Goal: Task Accomplishment & Management: Use online tool/utility

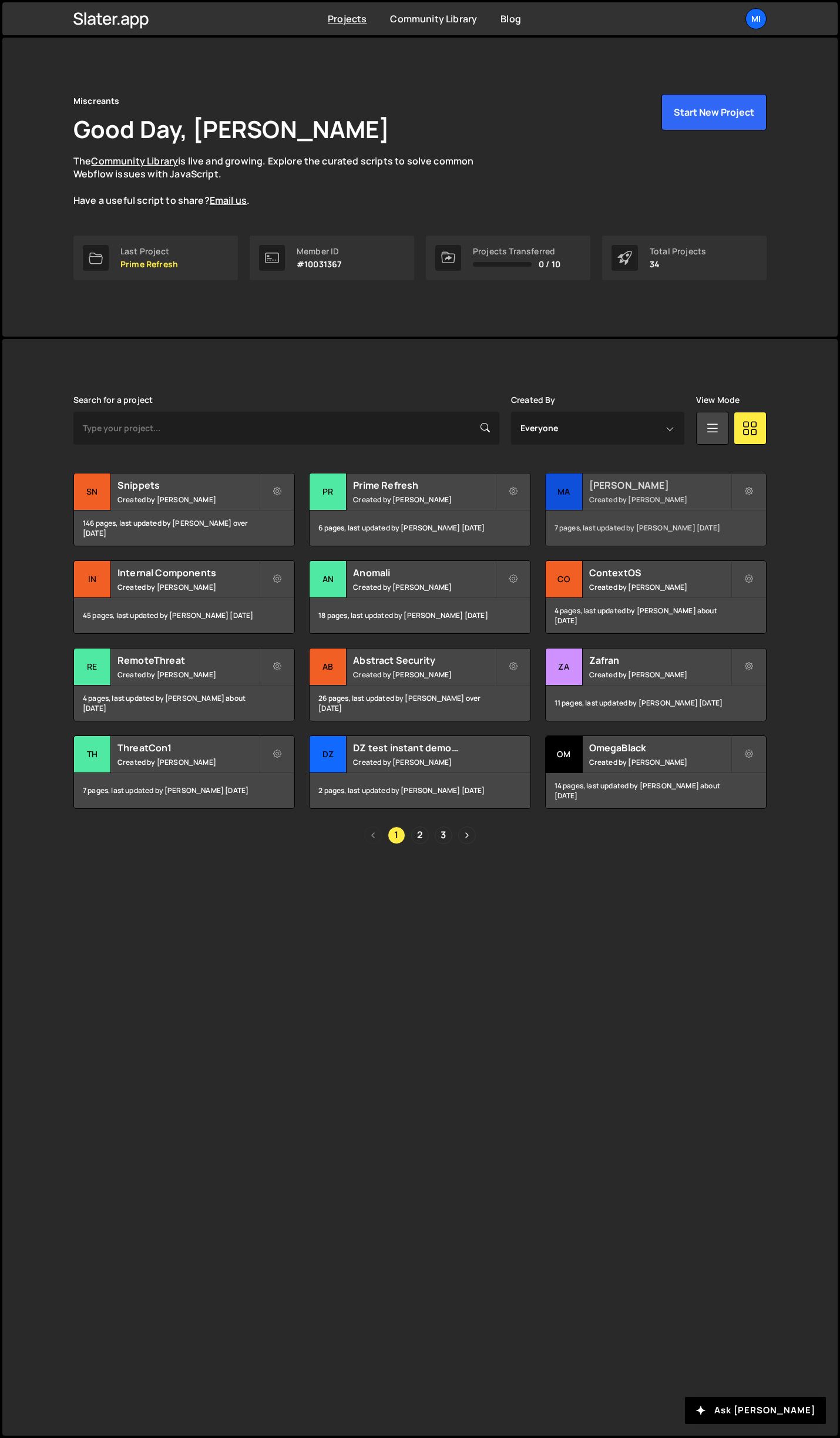
click at [622, 486] on h2 "[PERSON_NAME]" at bounding box center [660, 485] width 142 height 13
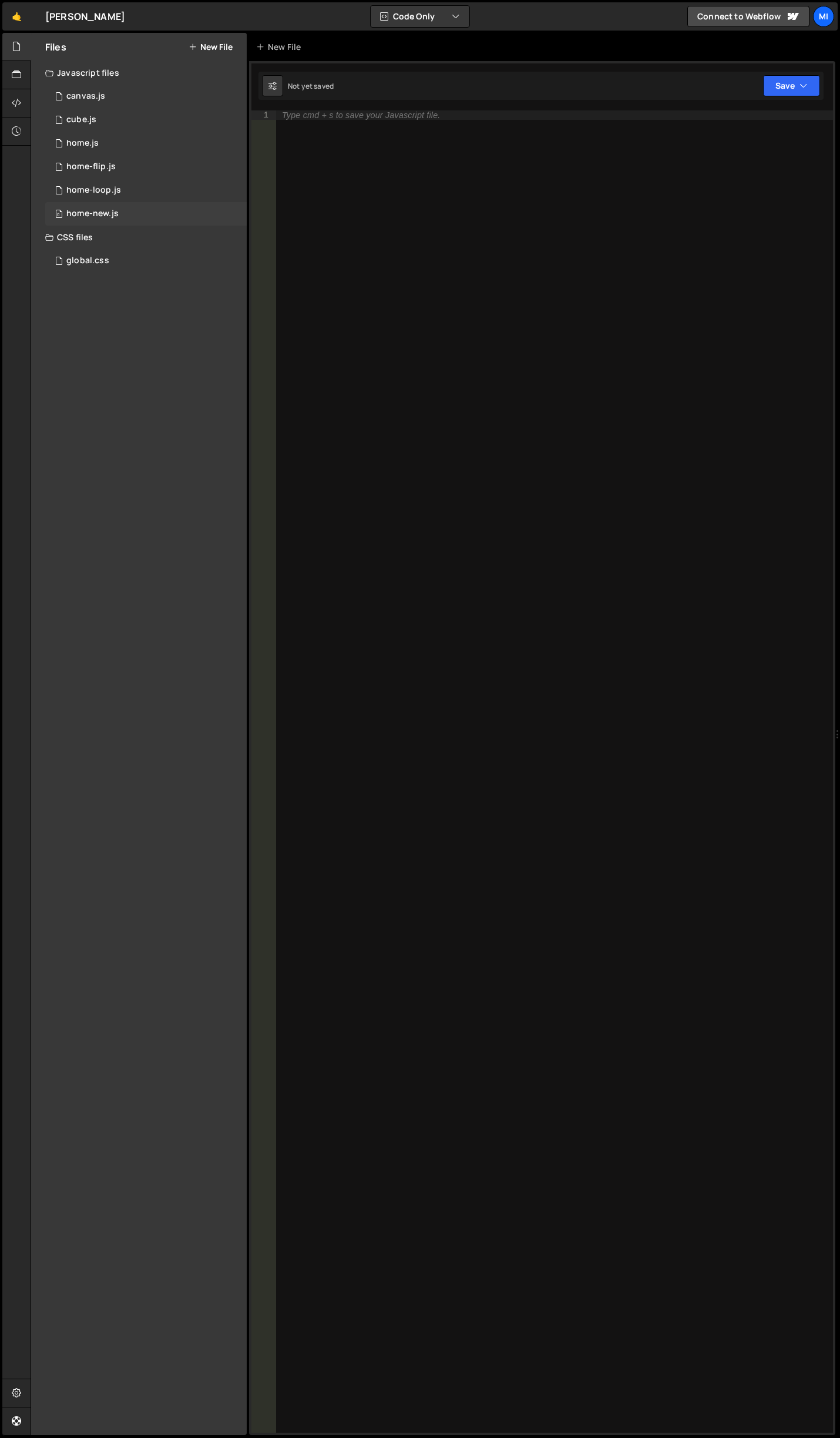
click at [133, 215] on div "0 home-new.js 0" at bounding box center [146, 214] width 201 height 24
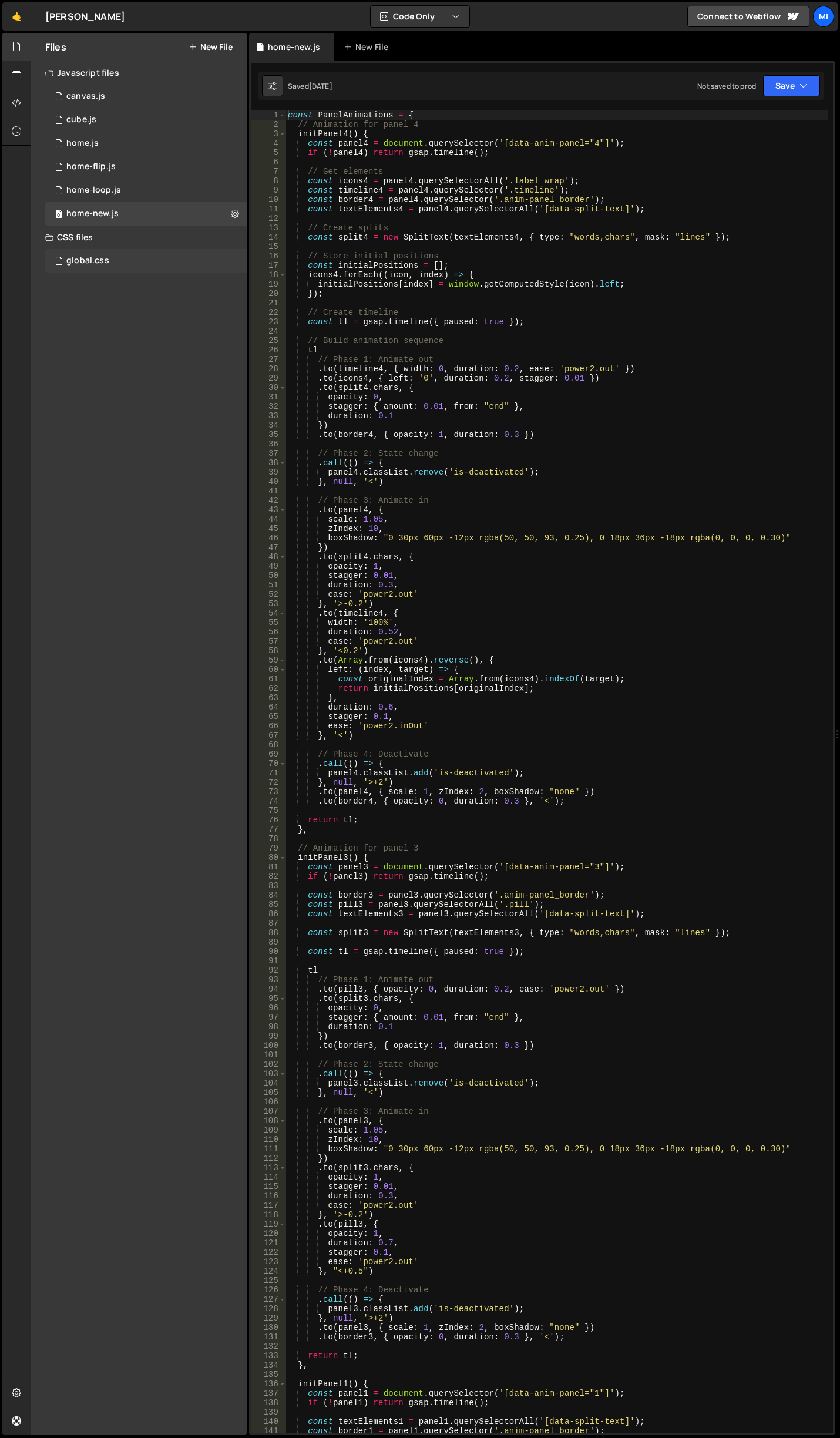
click at [130, 256] on div "global.css 0" at bounding box center [146, 261] width 201 height 24
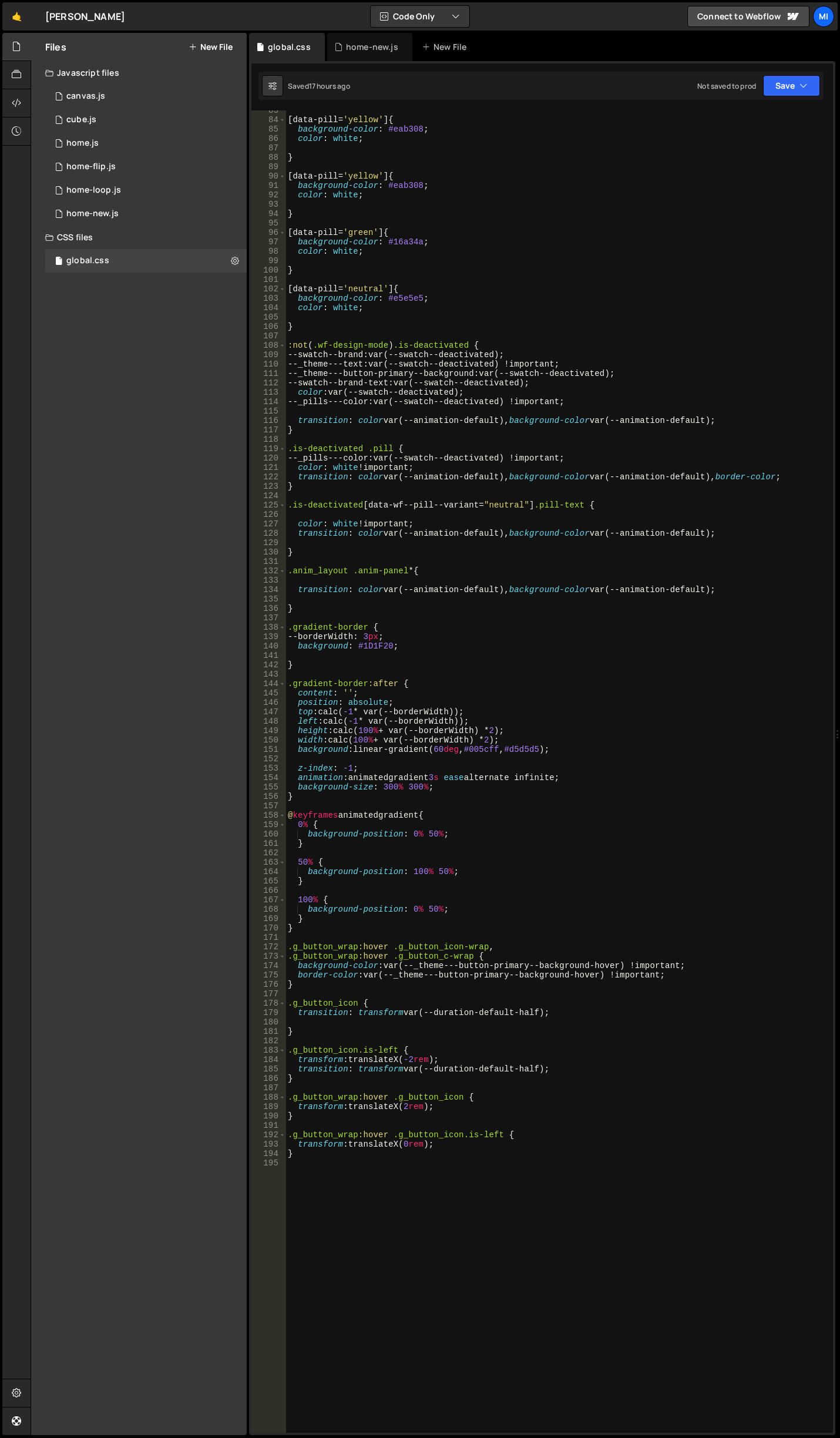
scroll to position [1167, 0]
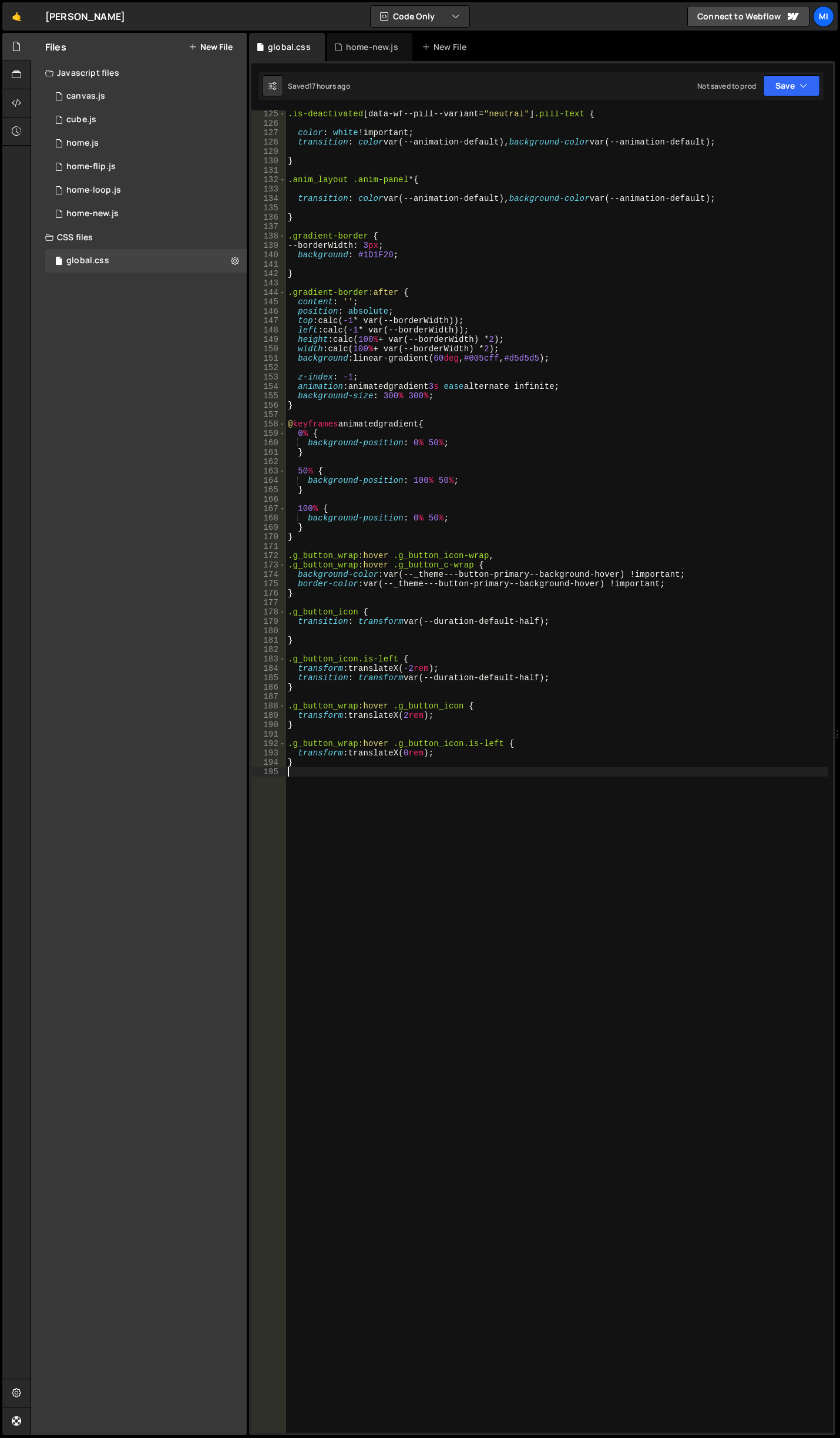
click at [569, 1050] on div ".is-deactivated [ data-wf--pill--variant = " neutral " ] .pill-text { color : w…" at bounding box center [557, 780] width 543 height 1341
click at [537, 983] on div ".is-deactivated [ data-wf--pill--variant = " neutral " ] .pill-text { color : w…" at bounding box center [557, 780] width 543 height 1341
paste textarea "}"
drag, startPoint x: 458, startPoint y: 801, endPoint x: 470, endPoint y: 801, distance: 12.0
click at [470, 801] on div ".is-deactivated [ data-wf--pill--variant = " neutral " ] .pill-text { color : w…" at bounding box center [557, 780] width 543 height 1341
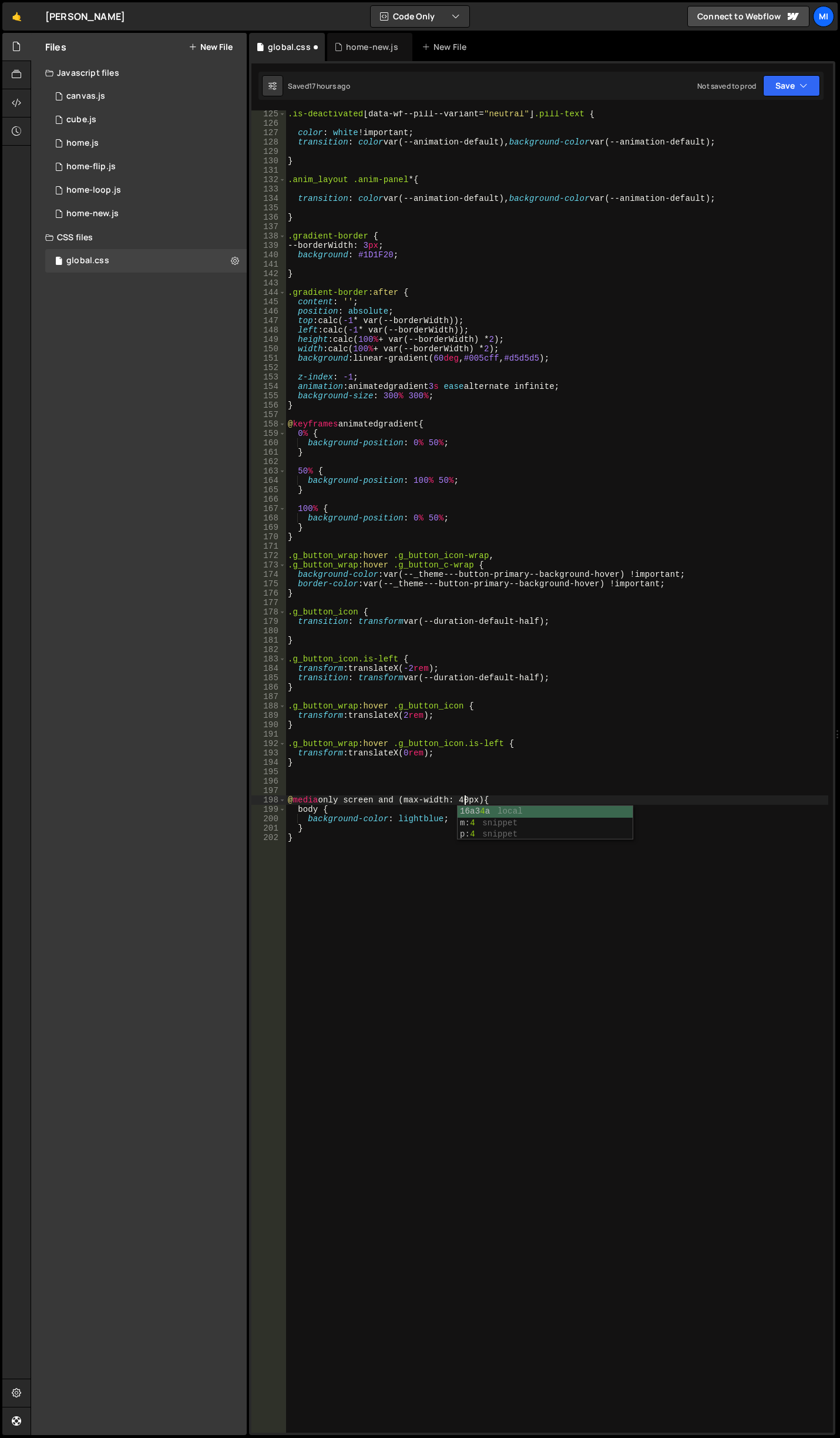
scroll to position [0, 13]
drag, startPoint x: 294, startPoint y: 813, endPoint x: 418, endPoint y: 830, distance: 125.2
click at [418, 830] on div ".is-deactivated [ data-wf--pill--variant = " neutral " ] .pill-text { color : w…" at bounding box center [557, 780] width 543 height 1341
type textarea "background-color: lightblue; }"
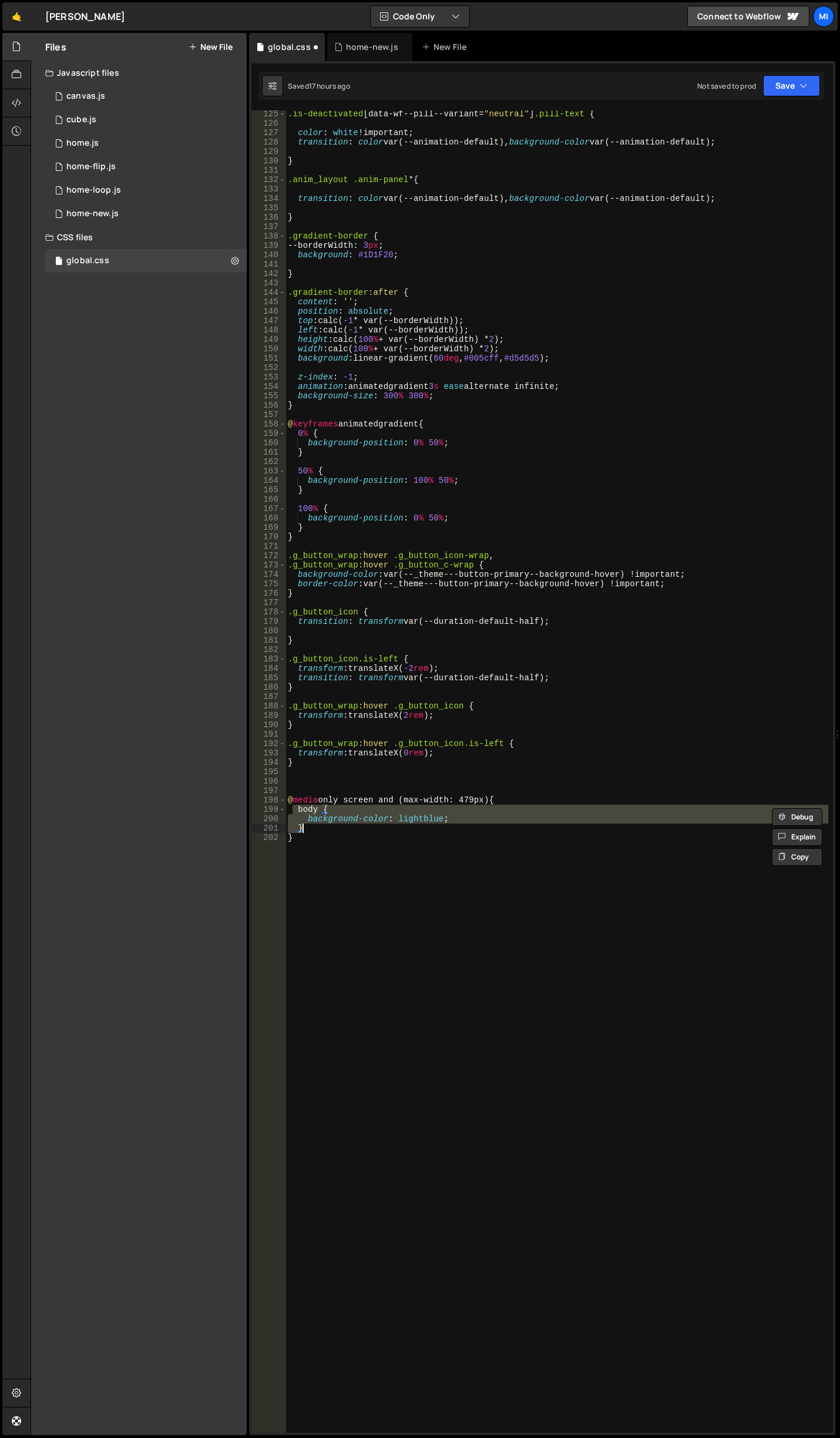
scroll to position [0, 0]
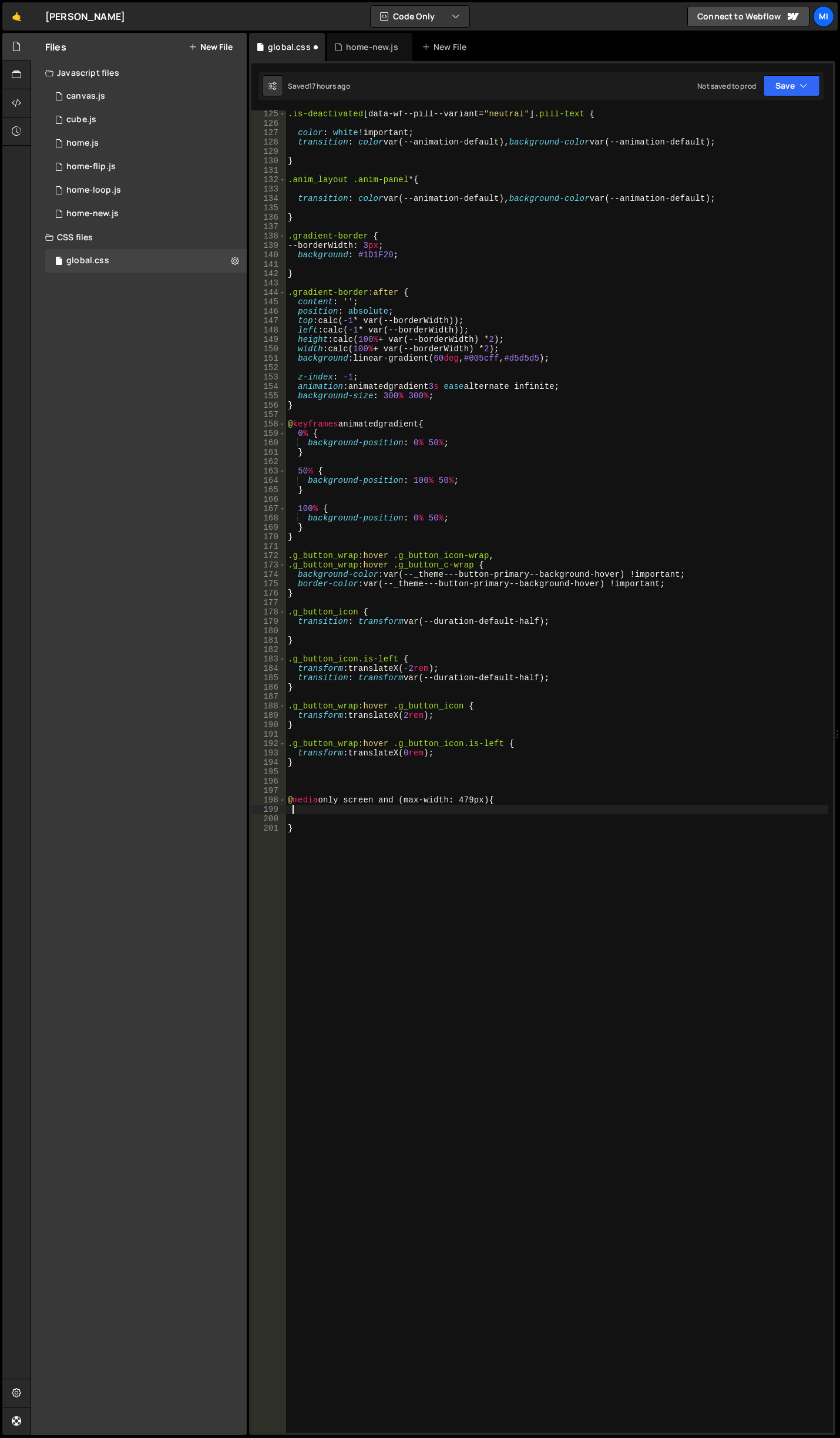
type textarea ","
type textarea ".pill {}"
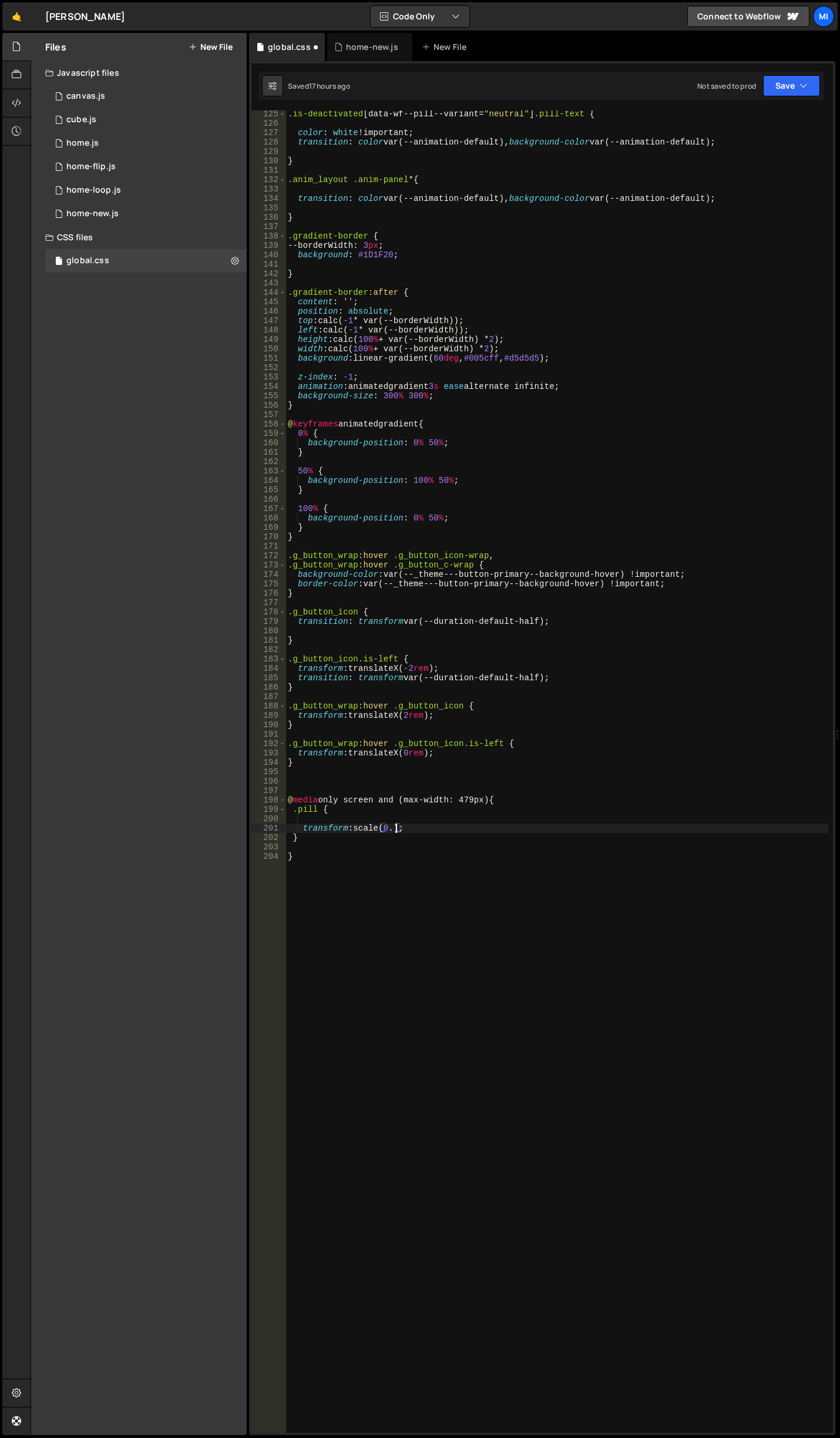
type textarea "transform: scale(0.7"
click at [379, 802] on div ".is-deactivated [ data-wf--pill--variant = " neutral " ] .pill-text { color : w…" at bounding box center [557, 780] width 543 height 1341
type textarea "transform: scale(0.7);"
click at [411, 816] on div ".is-deactivated [ data-wf--pill--variant = " neutral " ] .pill-text { color : w…" at bounding box center [557, 780] width 543 height 1341
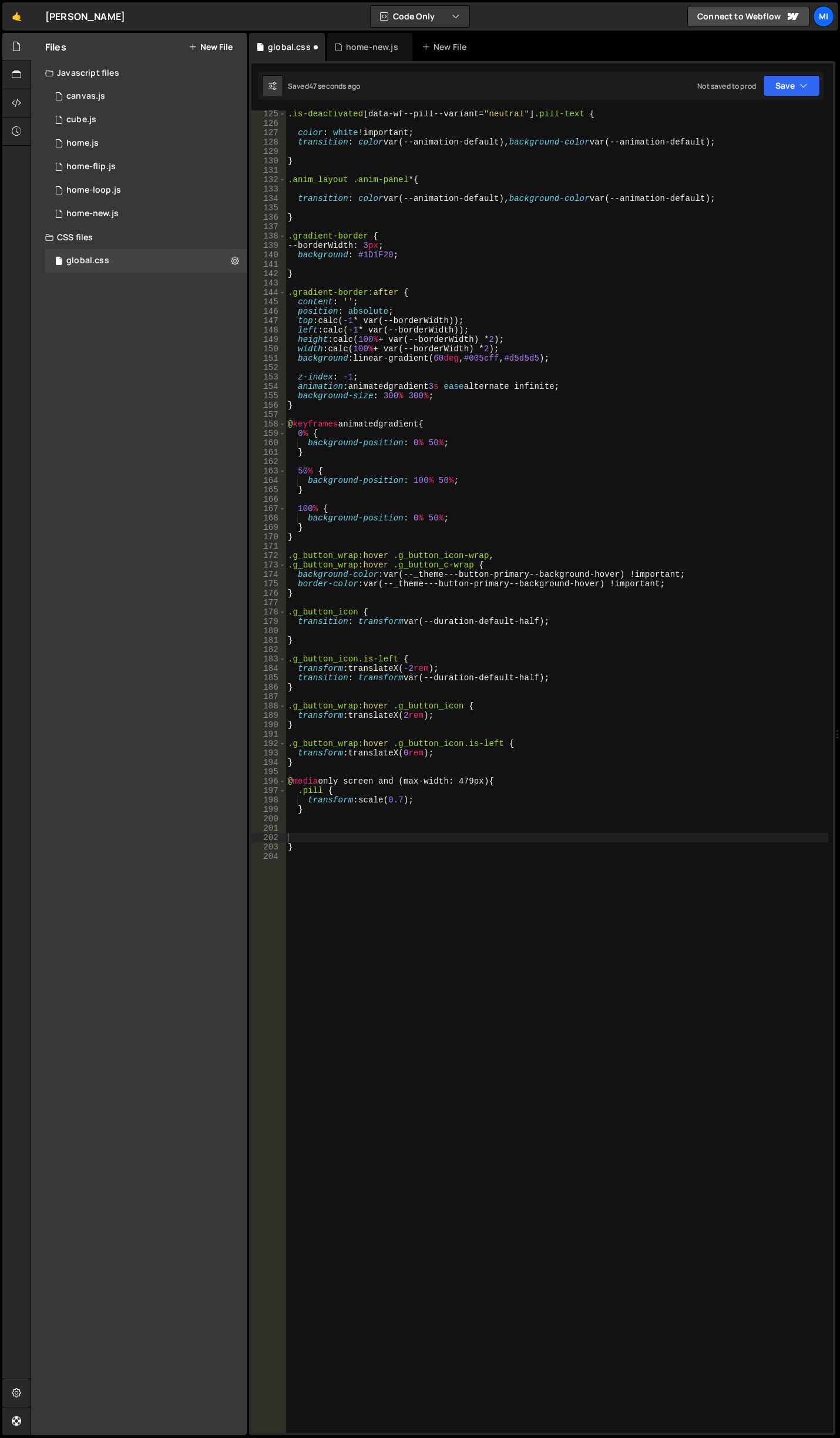
click at [309, 839] on div ".is-deactivated [ data-wf--pill--variant = " neutral " ] .pill-text { color : w…" at bounding box center [557, 780] width 543 height 1341
